Goal: Task Accomplishment & Management: Use online tool/utility

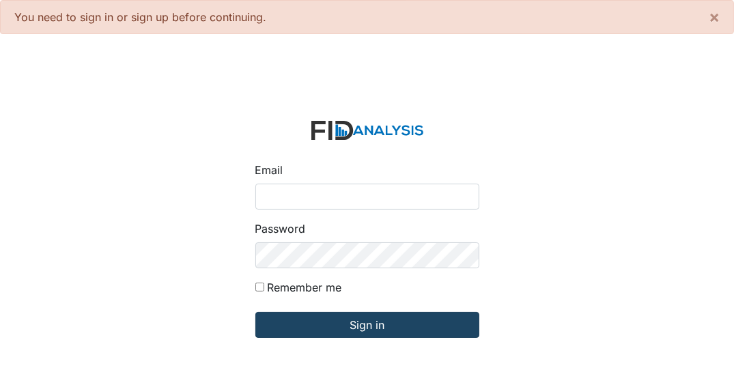
type input "[EMAIL_ADDRESS][DOMAIN_NAME]"
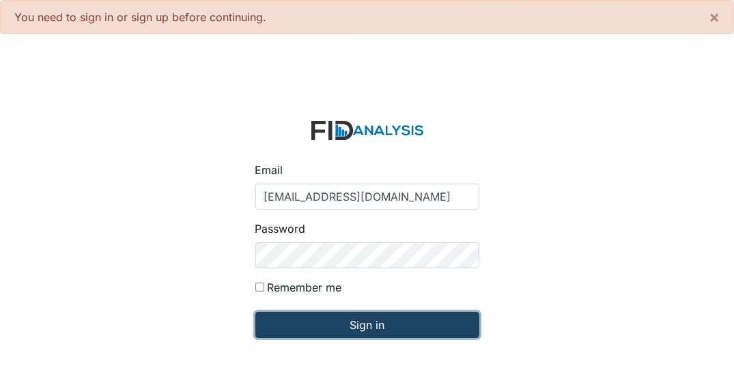
click at [355, 324] on input "Sign in" at bounding box center [367, 325] width 224 height 26
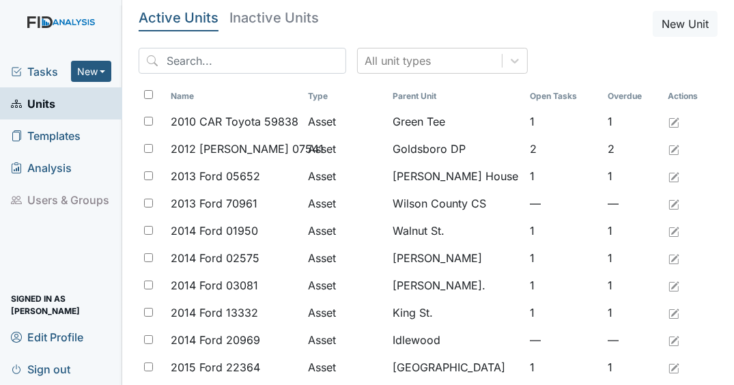
click at [33, 70] on span "Tasks" at bounding box center [41, 72] width 60 height 16
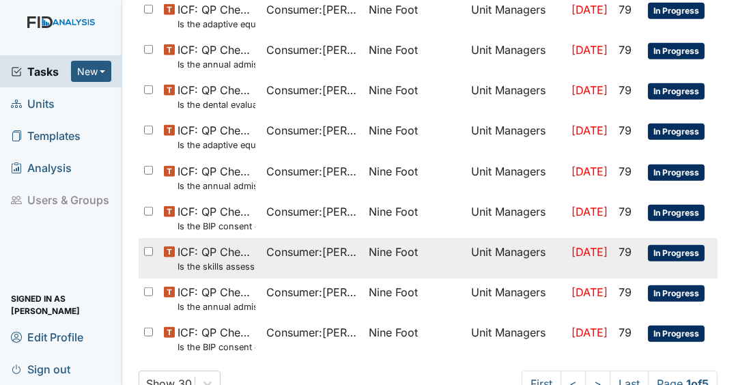
scroll to position [876, 0]
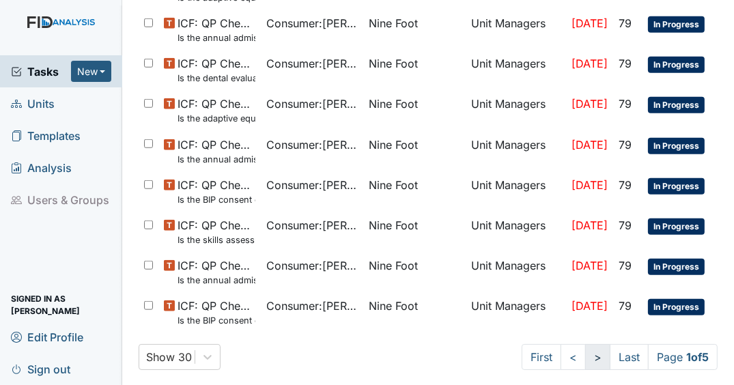
click at [586, 348] on link ">" at bounding box center [597, 357] width 25 height 26
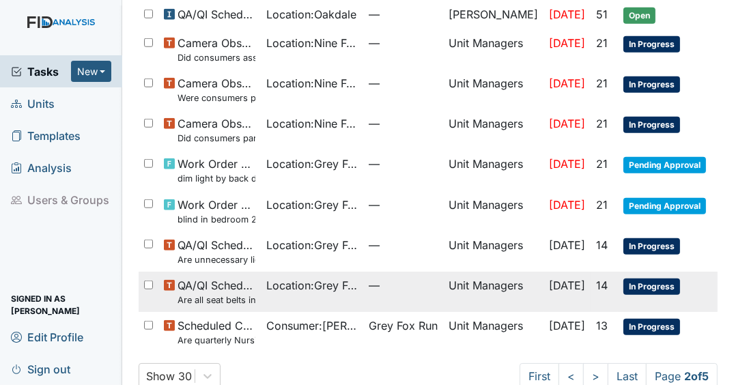
scroll to position [984, 0]
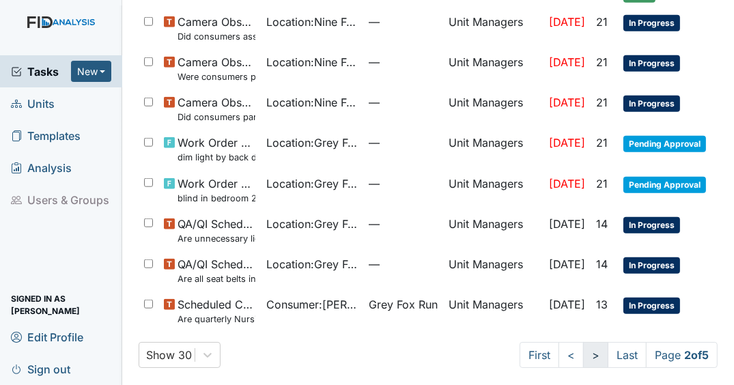
click at [587, 347] on link ">" at bounding box center [595, 355] width 25 height 26
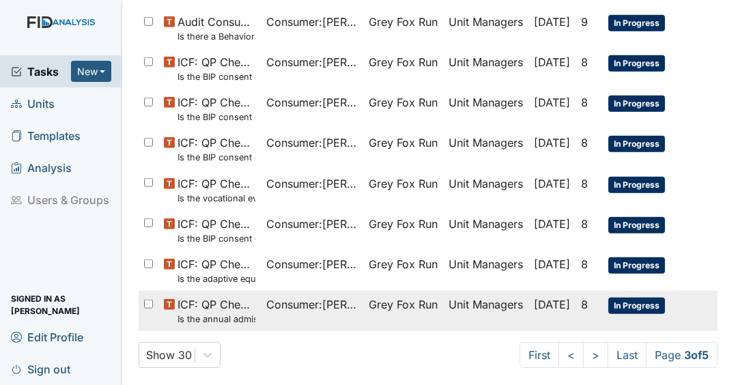
scroll to position [984, 0]
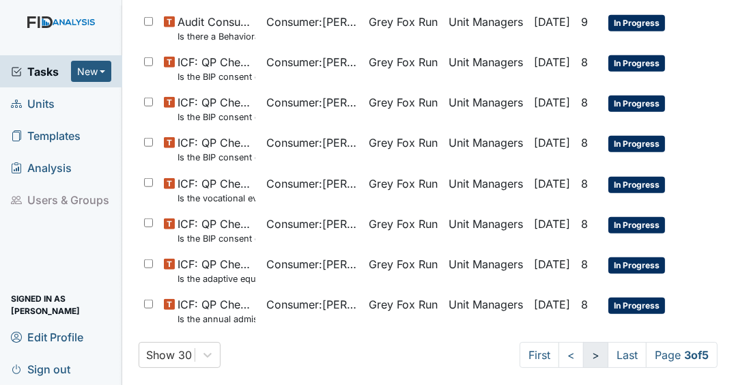
click at [591, 353] on link ">" at bounding box center [595, 355] width 25 height 26
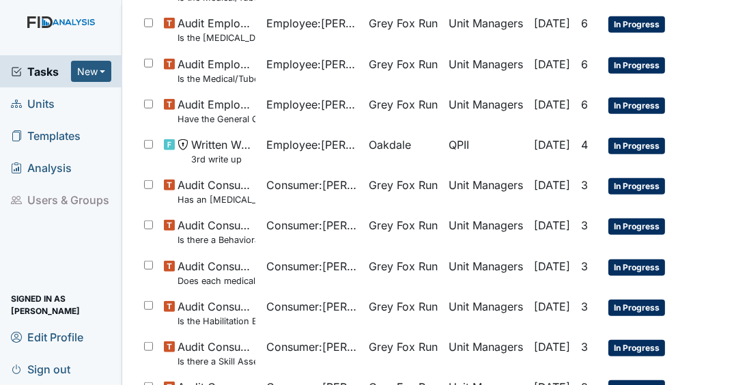
scroll to position [1008, 0]
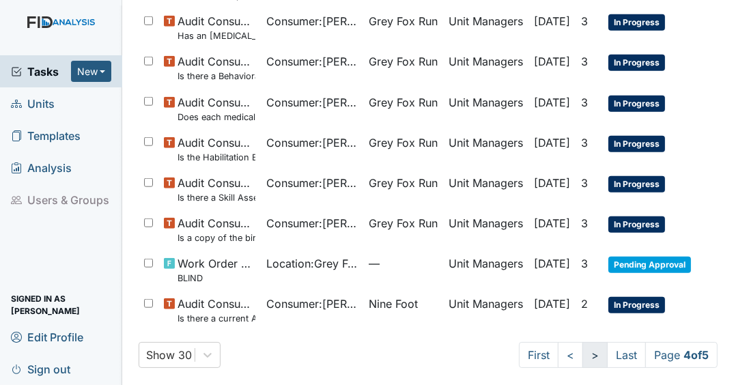
click at [589, 348] on link ">" at bounding box center [595, 355] width 25 height 26
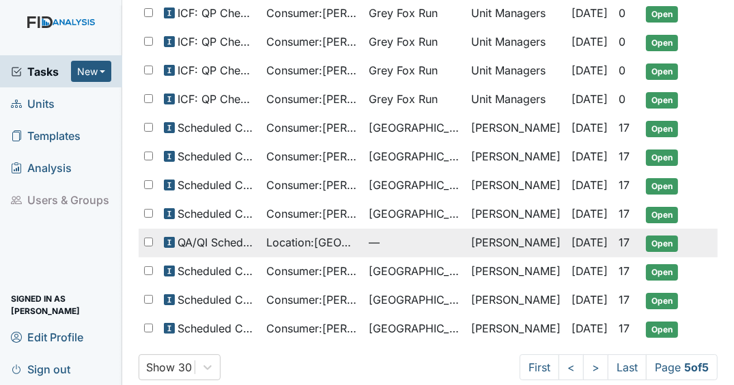
scroll to position [234, 0]
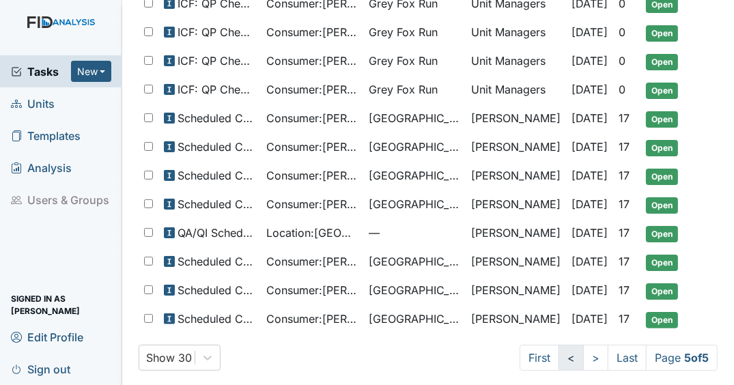
click at [565, 346] on link "<" at bounding box center [571, 358] width 25 height 26
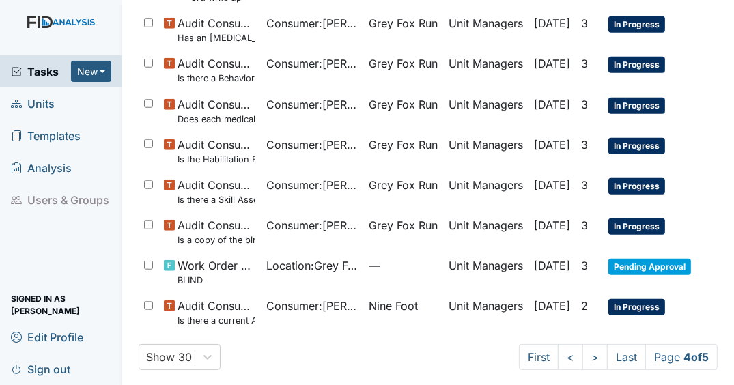
scroll to position [1008, 0]
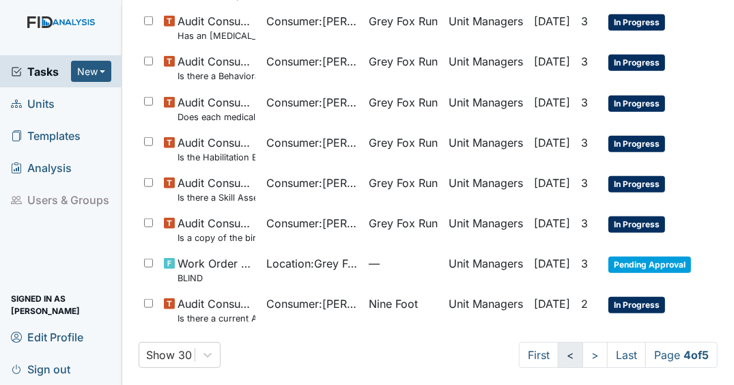
click at [558, 354] on link "<" at bounding box center [570, 355] width 25 height 26
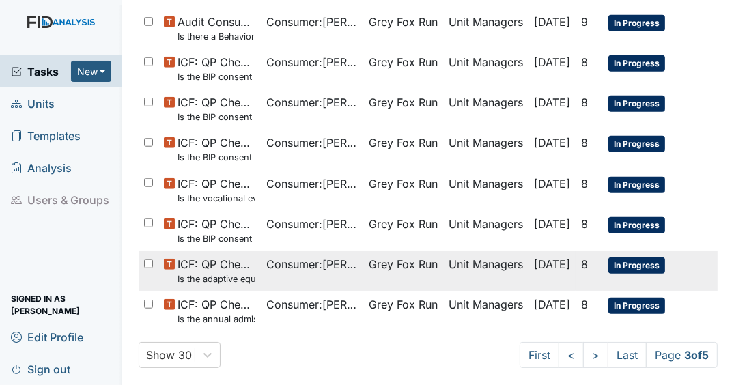
scroll to position [984, 0]
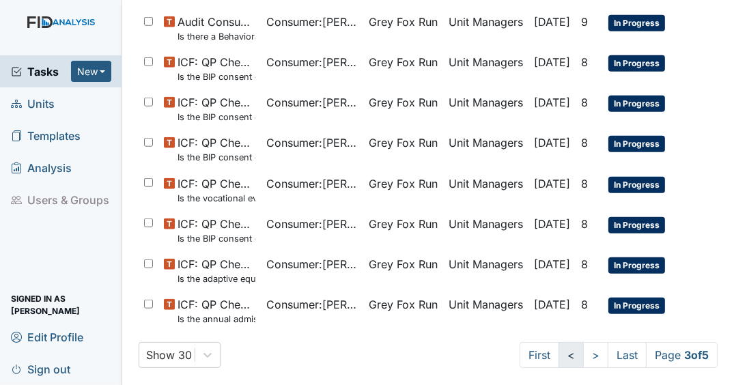
click at [562, 348] on link "<" at bounding box center [571, 355] width 25 height 26
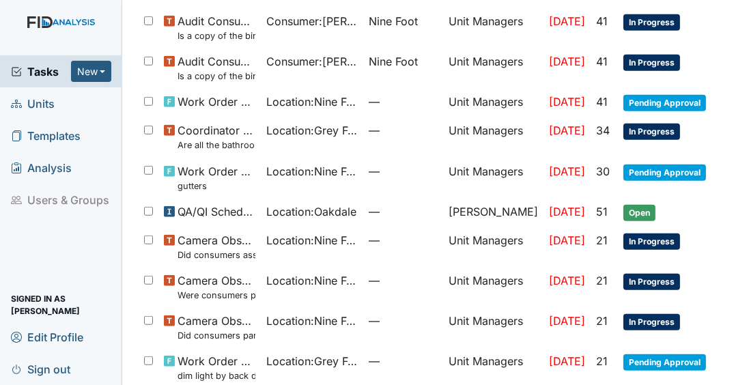
scroll to position [984, 0]
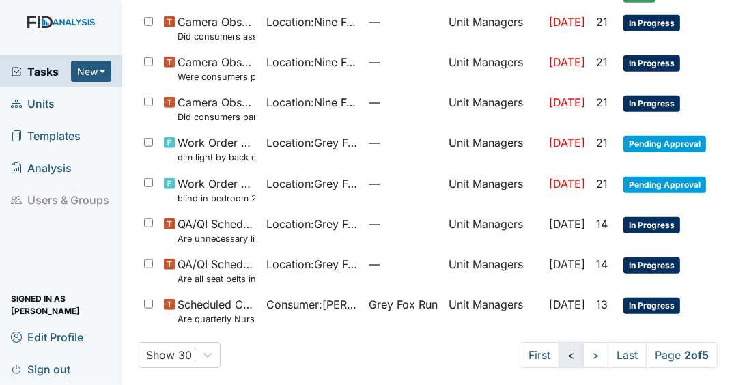
click at [559, 347] on link "<" at bounding box center [571, 355] width 25 height 26
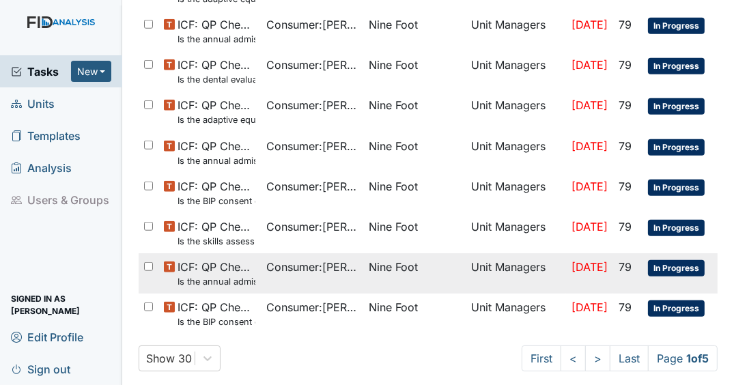
scroll to position [876, 0]
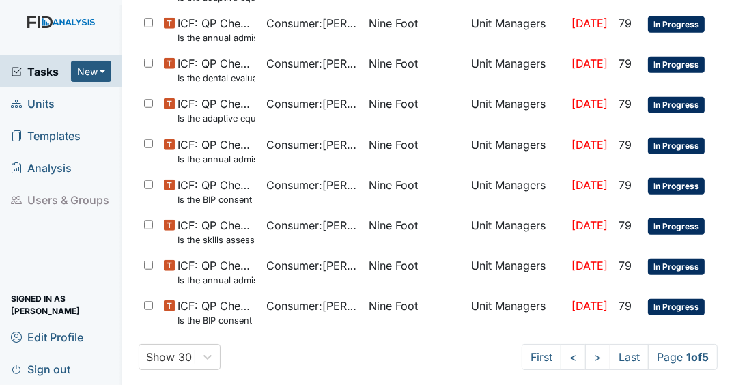
click at [403, 345] on div "Show 30 First < > Last Page 1 of 5" at bounding box center [428, 357] width 579 height 26
